Goal: Download file/media

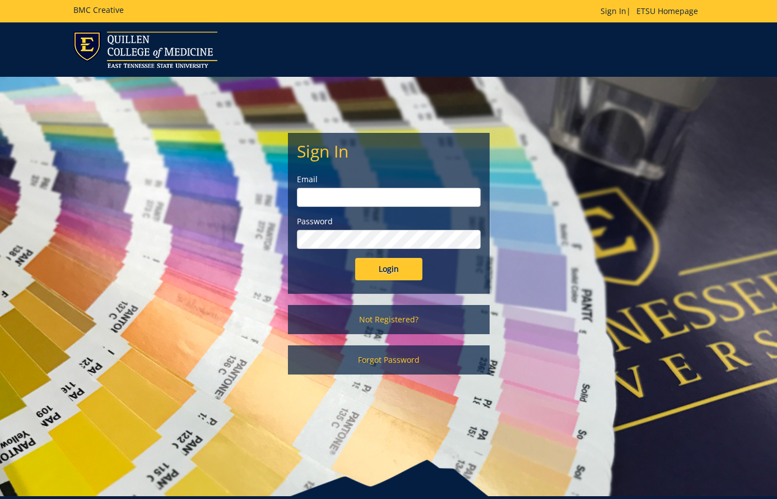
click at [348, 199] on input "email" at bounding box center [389, 197] width 184 height 19
type input "[EMAIL_ADDRESS][DOMAIN_NAME]"
click at [369, 269] on input "Login" at bounding box center [388, 269] width 67 height 22
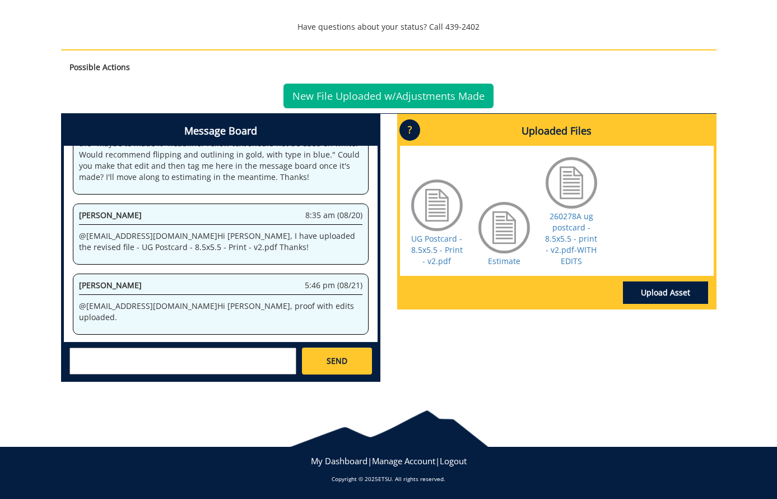
scroll to position [322, 0]
click at [577, 238] on link "260278A ug postcard - 8.5x5.5 - print - v2.pdf-WITH EDITS" at bounding box center [571, 238] width 52 height 55
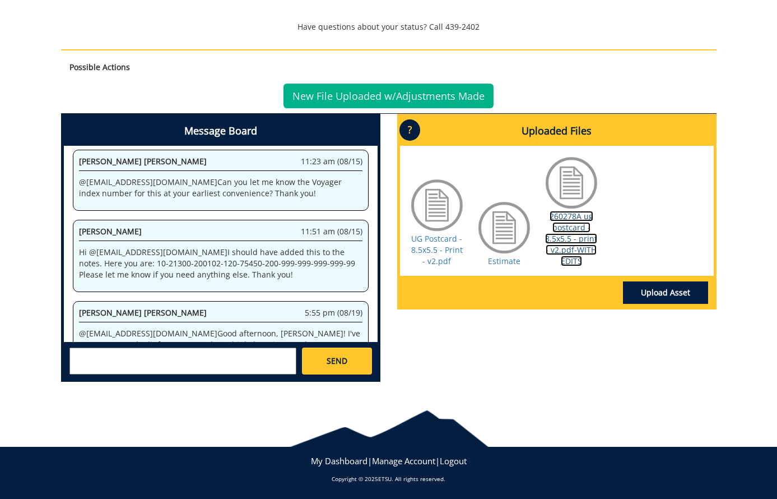
scroll to position [0, 0]
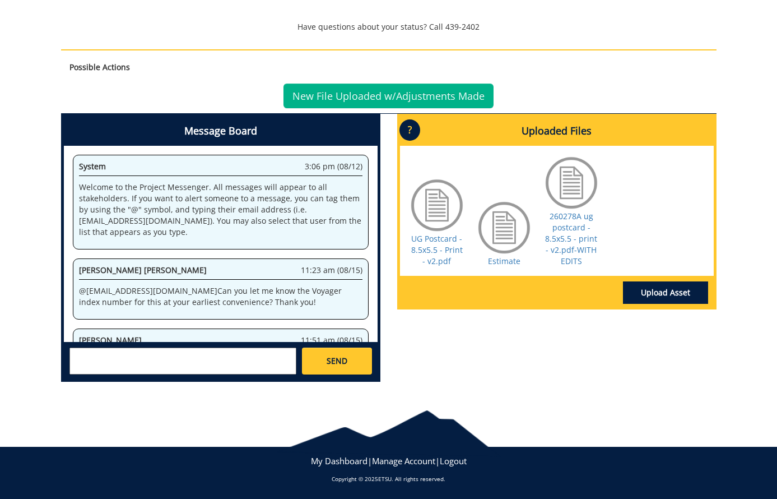
click at [31, 63] on div "260278-A KristineCarter-Rack Cards [ITS: UG Online Handout Card] Estimate Appro…" at bounding box center [388, 50] width 777 height 681
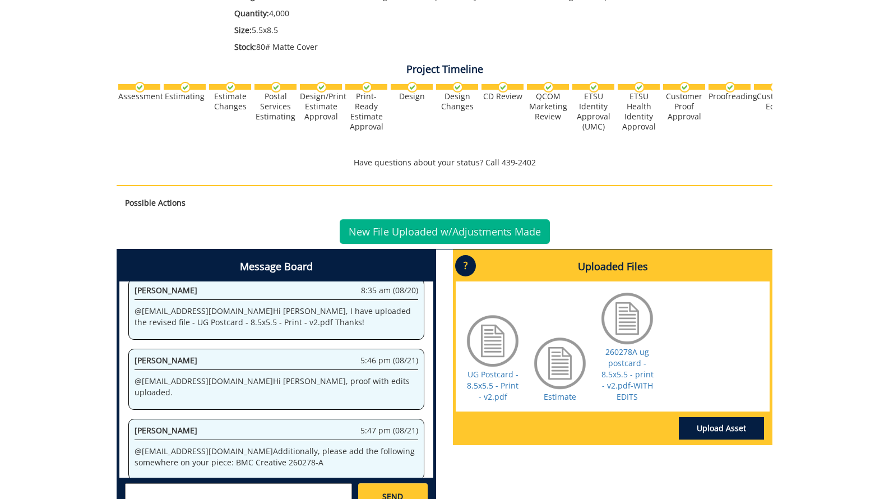
scroll to position [406, 0]
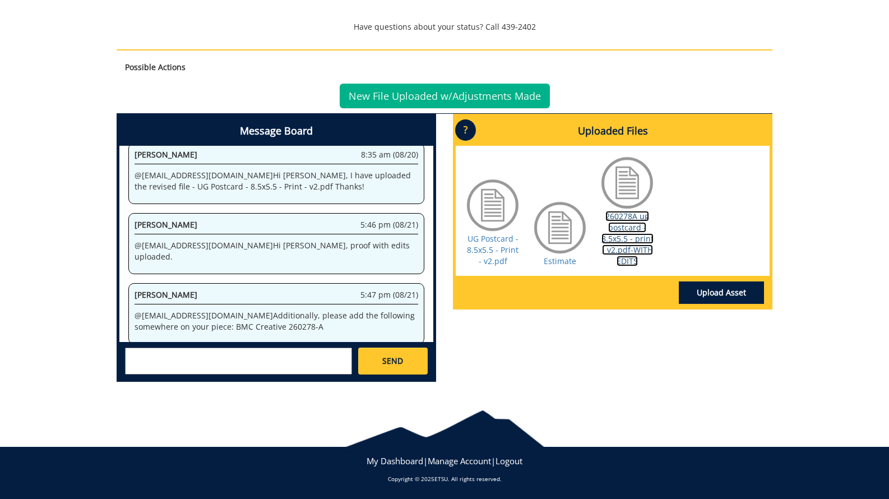
click at [613, 251] on link "260278A ug postcard - 8.5x5.5 - print - v2.pdf-WITH EDITS" at bounding box center [627, 238] width 52 height 55
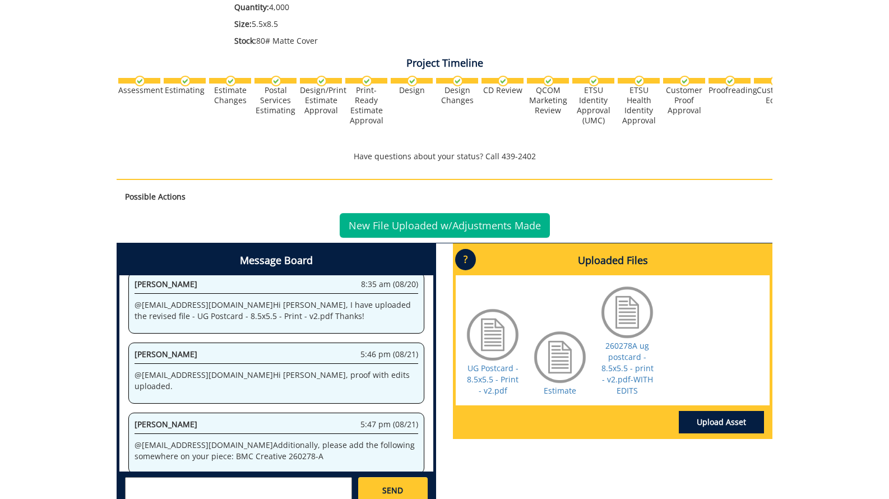
scroll to position [406, 0]
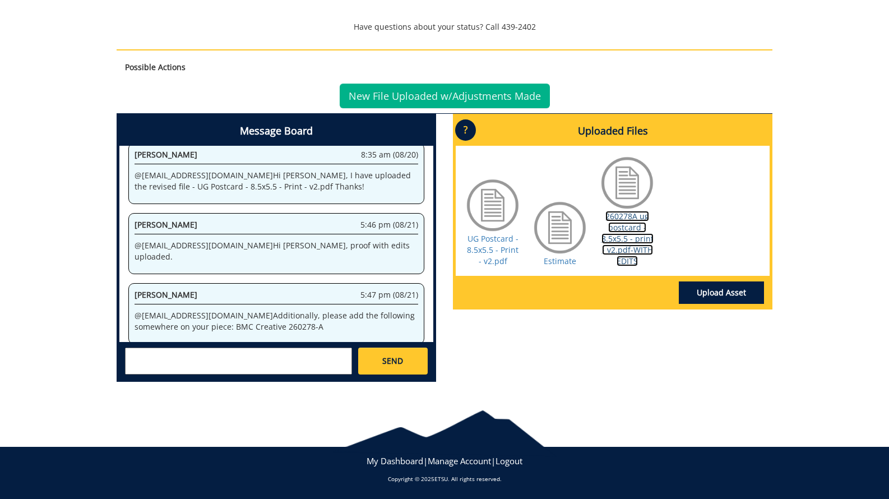
click at [624, 250] on link "260278A ug postcard - 8.5x5.5 - print - v2.pdf-WITH EDITS" at bounding box center [627, 238] width 52 height 55
click at [39, 319] on div "260278-A KristineCarter-Rack Cards [ITS: UG Online Handout Card] Estimate Appro…" at bounding box center [444, 50] width 889 height 681
drag, startPoint x: 235, startPoint y: 324, endPoint x: 282, endPoint y: 322, distance: 47.7
click at [246, 323] on div "Rebecca Lucas 5:47 pm (08/21) @ carterka3@etsu.edu Additionally, please add the…" at bounding box center [276, 313] width 296 height 61
drag, startPoint x: 263, startPoint y: 314, endPoint x: 190, endPoint y: 317, distance: 73.5
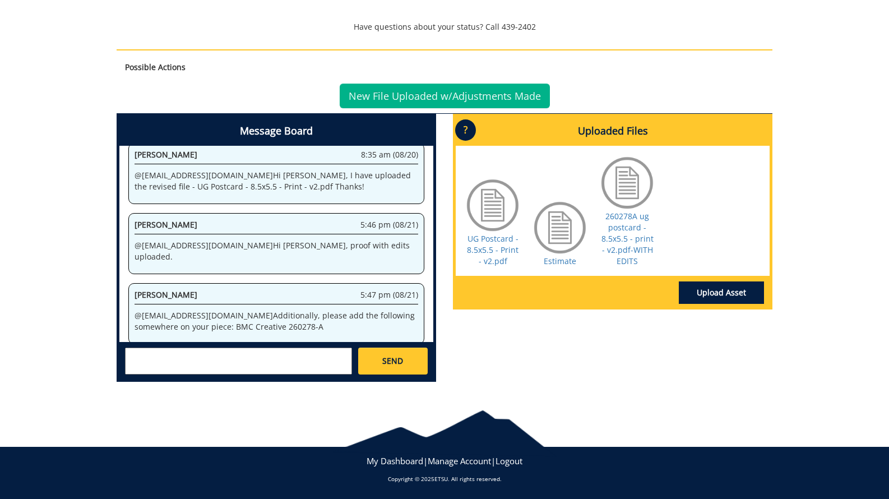
click at [190, 317] on p "@ carterka3@etsu.edu Additionally, please add the following somewhere on your p…" at bounding box center [277, 321] width 284 height 22
copy p "BMC Creative 260278-A"
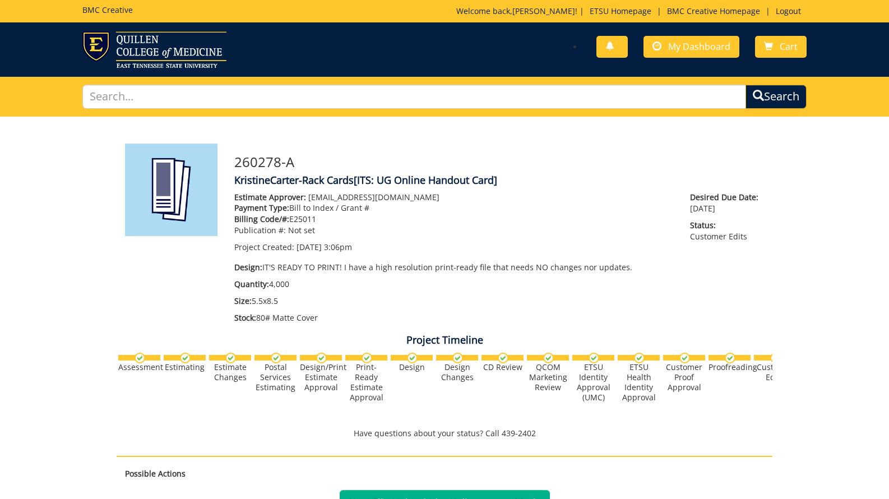
scroll to position [382, 0]
